Goal: Submit feedback/report problem: Submit feedback/report problem

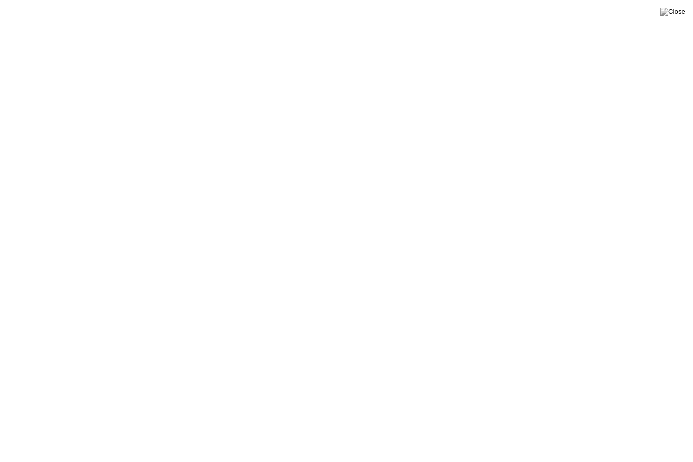
click div "Examen terminé ! Très bien ! Vous avez terminé 136647B1PLP Fermer l'application"
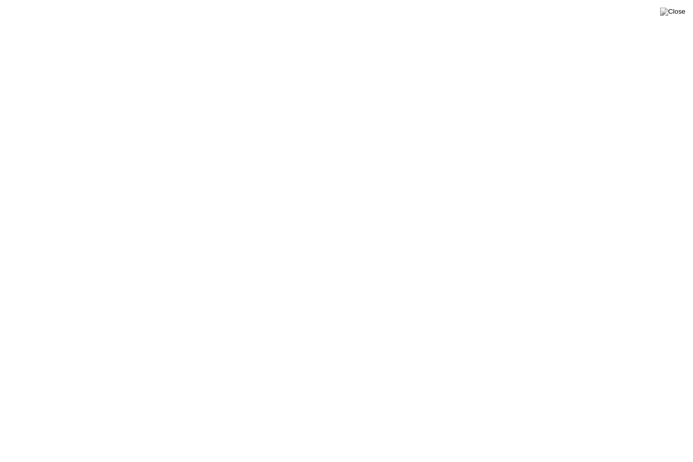
click div "Examen terminé ! Très bien ! Vous avez terminé 136647B1PLP Fermer l'application"
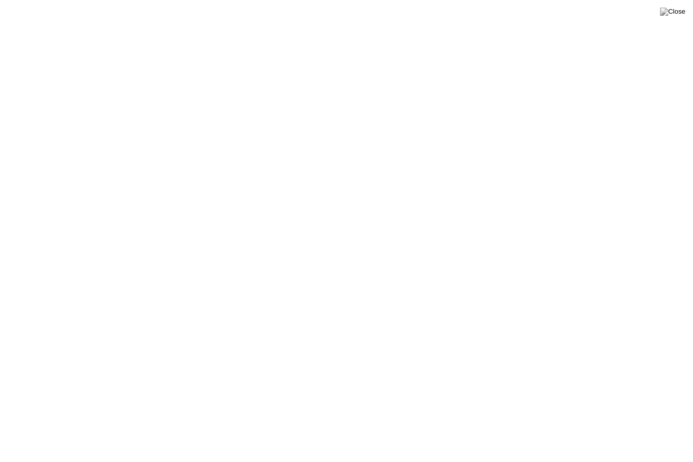
click div "Examen terminé ! Très bien ! Vous avez terminé 136647B1PLP Fermer l'application"
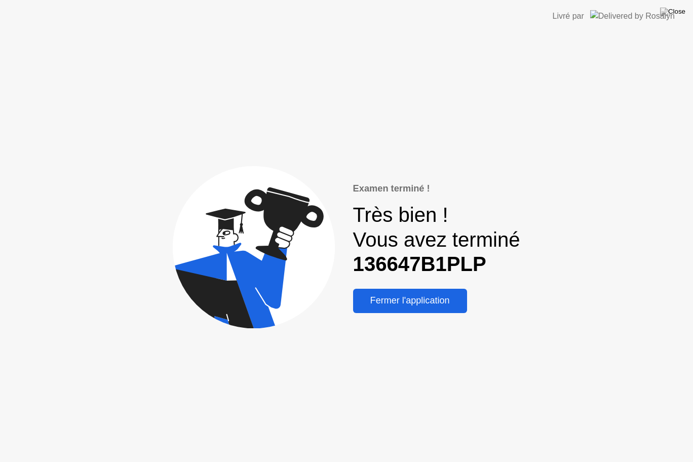
drag, startPoint x: 0, startPoint y: 0, endPoint x: 631, endPoint y: 387, distance: 740.2
click at [632, 391] on div "Examen terminé ! Très bien ! Vous avez terminé 136647B1PLP Fermer l'application" at bounding box center [346, 246] width 693 height 429
click at [631, 387] on div "Examen terminé ! Très bien ! Vous avez terminé 136647B1PLP Fermer l'application" at bounding box center [346, 246] width 693 height 429
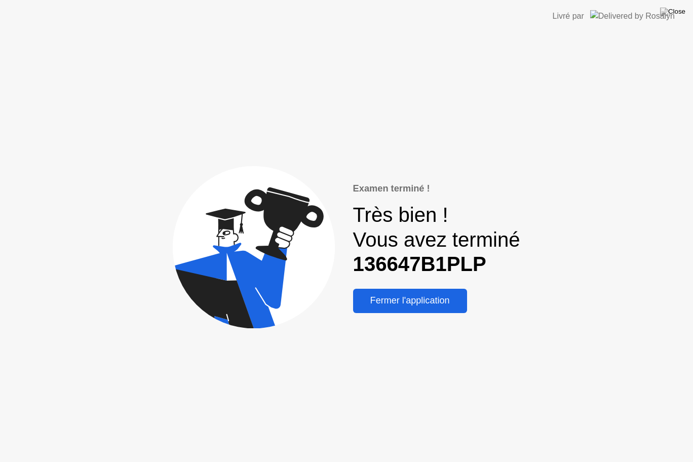
click at [631, 387] on div "Examen terminé ! Très bien ! Vous avez terminé 136647B1PLP Fermer l'application" at bounding box center [346, 246] width 693 height 429
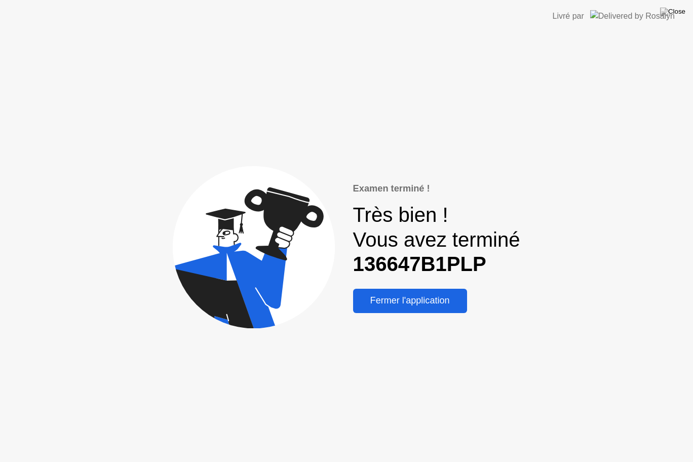
click at [631, 387] on div "Examen terminé ! Très bien ! Vous avez terminé 136647B1PLP Fermer l'application" at bounding box center [346, 246] width 693 height 429
click at [411, 292] on button "Fermer l'application" at bounding box center [410, 301] width 114 height 24
